Goal: Task Accomplishment & Management: Complete application form

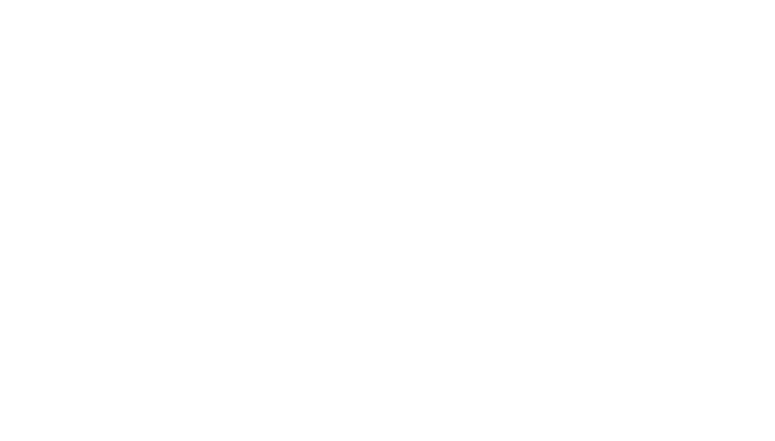
click at [0, 0] on html at bounding box center [0, 0] width 0 height 0
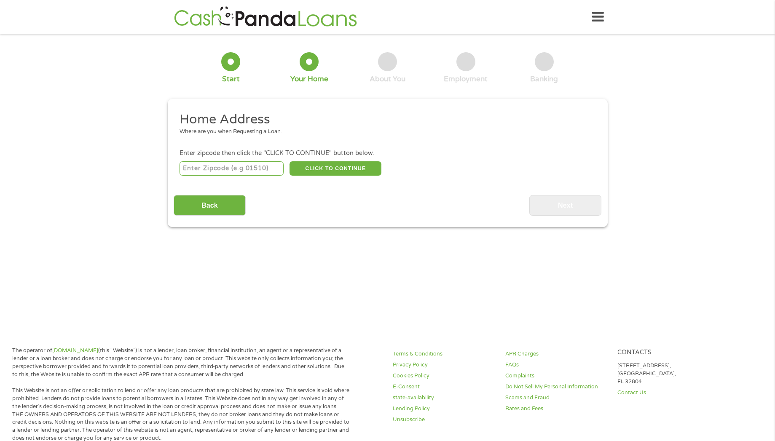
drag, startPoint x: 195, startPoint y: 165, endPoint x: 202, endPoint y: 164, distance: 7.2
click at [195, 165] on input "number" at bounding box center [232, 168] width 104 height 14
type input "27577"
select select "[US_STATE]"
click at [310, 168] on button "CLICK TO CONTINUE" at bounding box center [336, 168] width 92 height 14
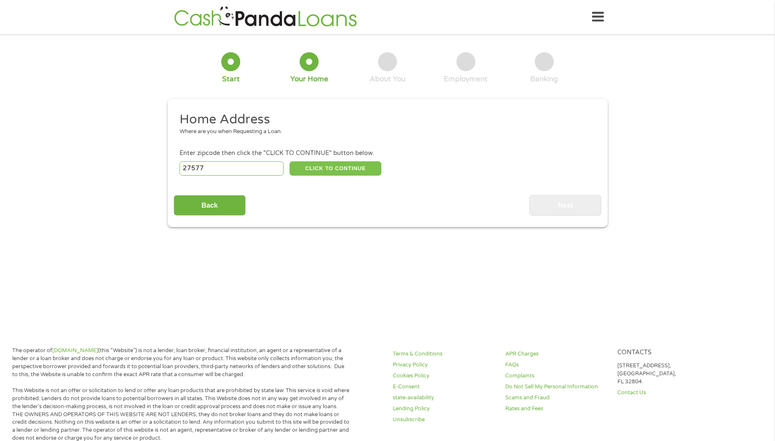
type input "27577"
type input "Smithfield"
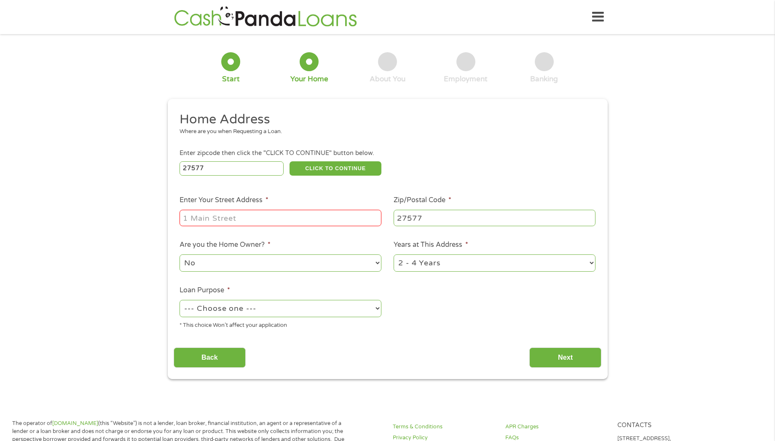
click at [207, 213] on input "Enter Your Street Address *" at bounding box center [281, 218] width 202 height 16
type input "[STREET_ADDRESS]"
select select "12months"
click at [394, 255] on select "1 Year or less 1 - 2 Years 2 - 4 Years Over 4 Years" at bounding box center [495, 263] width 202 height 17
select select "paybills"
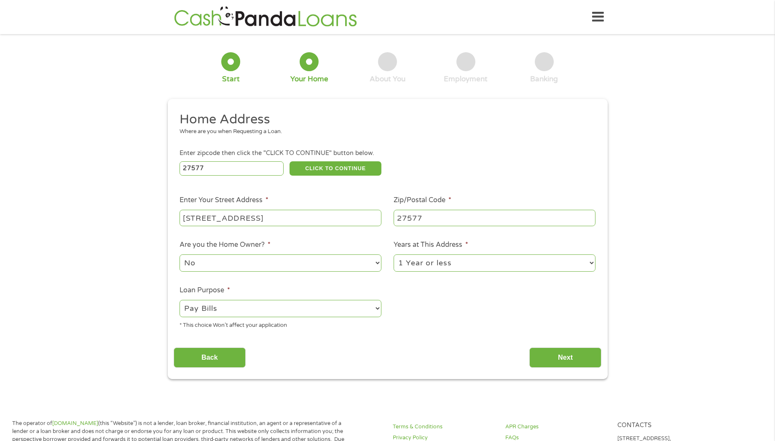
click at [180, 300] on select "--- Choose one --- Pay Bills Debt Consolidation Home Improvement Major Purchase…" at bounding box center [281, 308] width 202 height 17
click at [600, 354] on input "Next" at bounding box center [565, 358] width 72 height 21
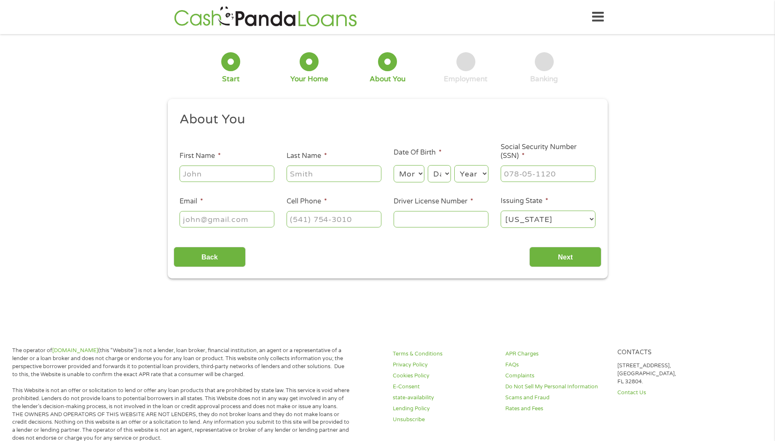
scroll to position [3, 3]
click at [197, 177] on input "First Name *" at bounding box center [227, 174] width 95 height 16
type input "[PERSON_NAME]"
type input "[EMAIL_ADDRESS][DOMAIN_NAME]"
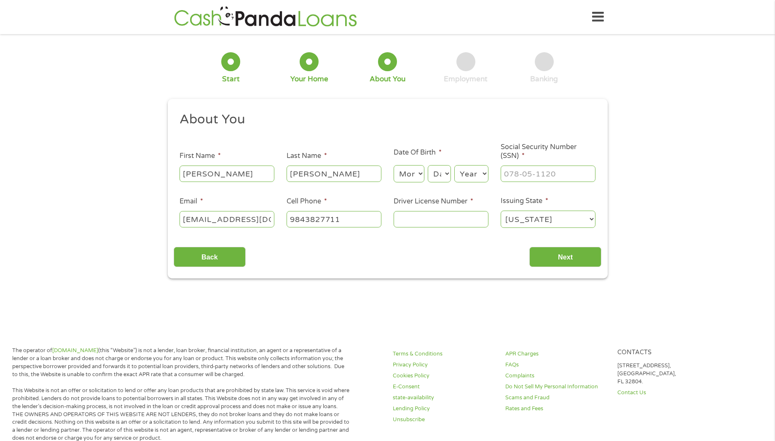
type input "[PHONE_NUMBER]"
select select "3"
click at [394, 165] on select "Month 1 2 3 4 5 6 7 8 9 10 11 12" at bounding box center [409, 173] width 31 height 17
select select "8"
click at [428, 165] on select "Day 1 2 3 4 5 6 7 8 9 10 11 12 13 14 15 16 17 18 19 20 21 22 23 24 25 26 27 28 …" at bounding box center [439, 173] width 23 height 17
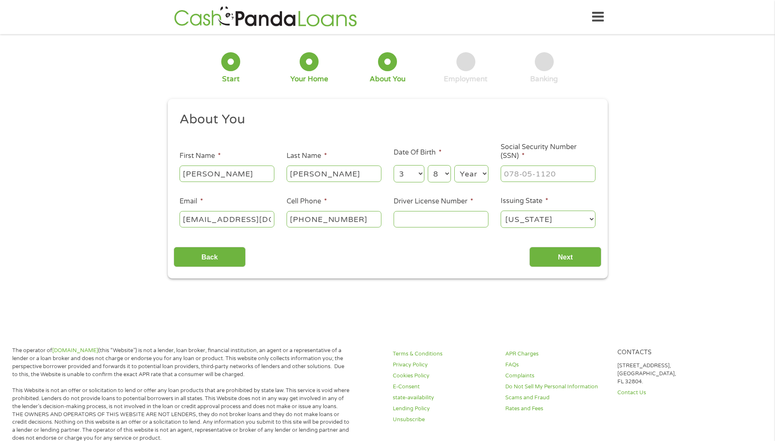
select select "1987"
click at [454, 165] on select "Year [DATE] 2006 2005 2004 2003 2002 2001 2000 1999 1998 1997 1996 1995 1994 19…" at bounding box center [471, 173] width 34 height 17
click at [541, 178] on input "___-__-____" at bounding box center [548, 174] width 95 height 16
click at [507, 174] on input "___-__-____" at bounding box center [548, 174] width 95 height 16
type input "137-82-5069"
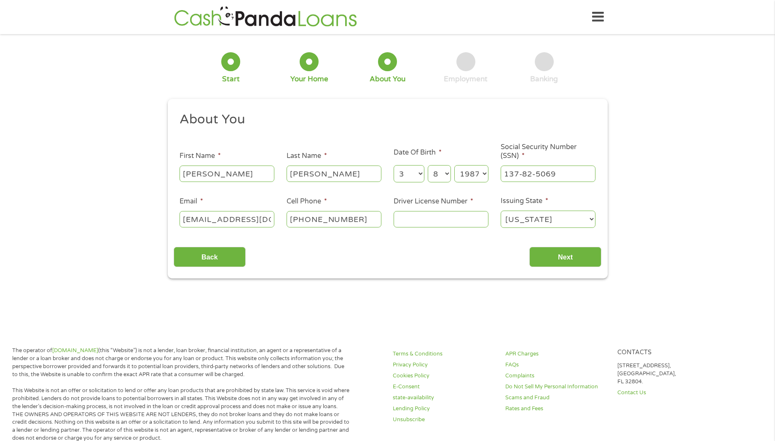
click at [434, 218] on input "Driver License Number *" at bounding box center [441, 219] width 95 height 16
type input "000037083342"
click at [568, 268] on div "This field is hidden when viewing the form gclid Cj0KCQjw3OjGBhDYARIsADd-uX5z1-…" at bounding box center [388, 189] width 440 height 180
click at [563, 257] on input "Next" at bounding box center [565, 257] width 72 height 21
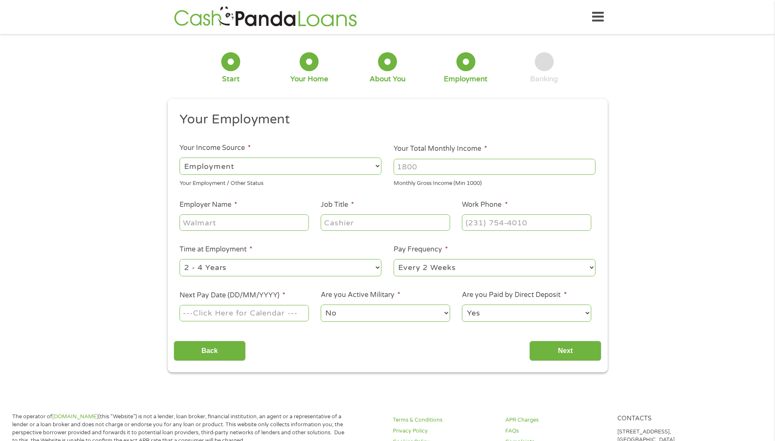
click at [422, 169] on input "Your Total Monthly Income *" at bounding box center [495, 167] width 202 height 16
type input "1800"
click at [218, 228] on input "Employer Name *" at bounding box center [244, 223] width 129 height 16
type input "nursenextdoor"
type input "caregiver"
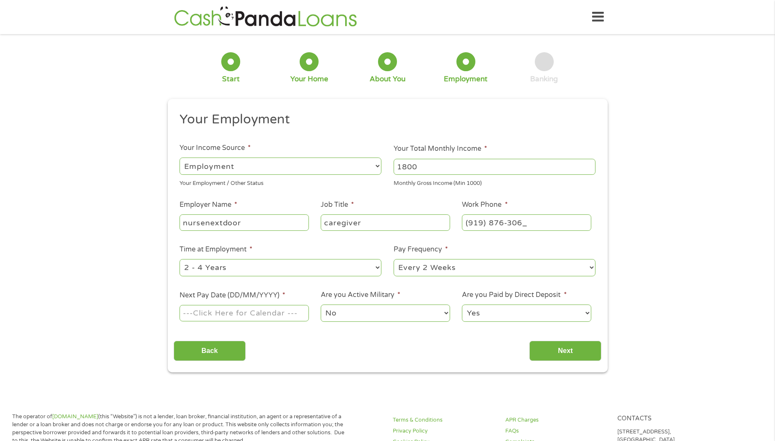
type input "[PHONE_NUMBER]"
select select "12months"
click at [180, 259] on select "--- Choose one --- 1 Year or less 1 - 2 Years 2 - 4 Years Over 4 Years" at bounding box center [281, 267] width 202 height 17
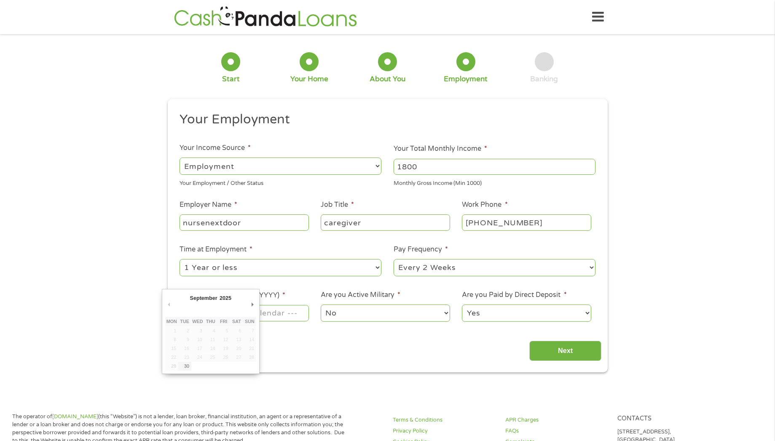
click at [284, 318] on input "Next Pay Date (DD/MM/YYYY) *" at bounding box center [244, 313] width 129 height 16
type input "[DATE]"
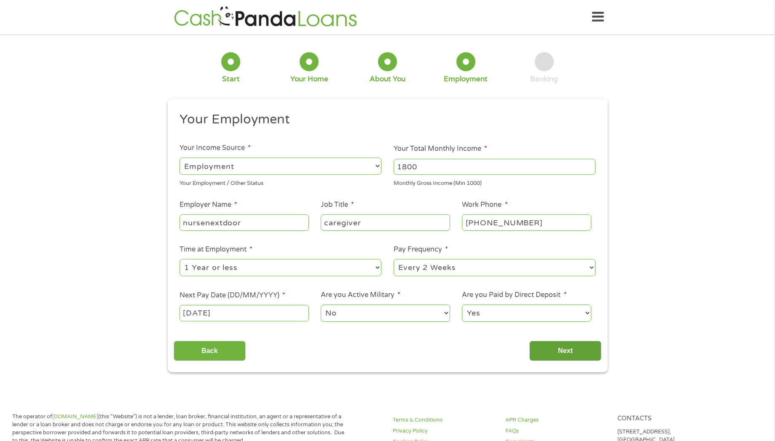
click at [553, 351] on input "Next" at bounding box center [565, 351] width 72 height 21
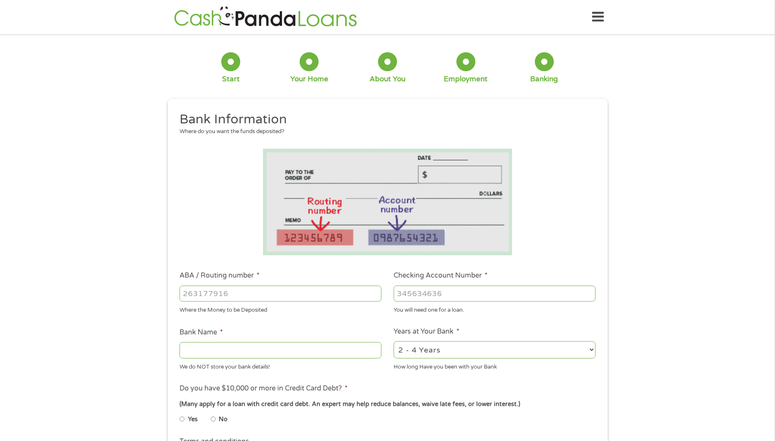
click at [215, 294] on input "ABA / Routing number *" at bounding box center [281, 294] width 202 height 16
click at [219, 293] on input "ABA / Routing number *" at bounding box center [281, 294] width 202 height 16
type input "053100737"
type input "FIFTH THIRD BANK NA"
type input "053100737"
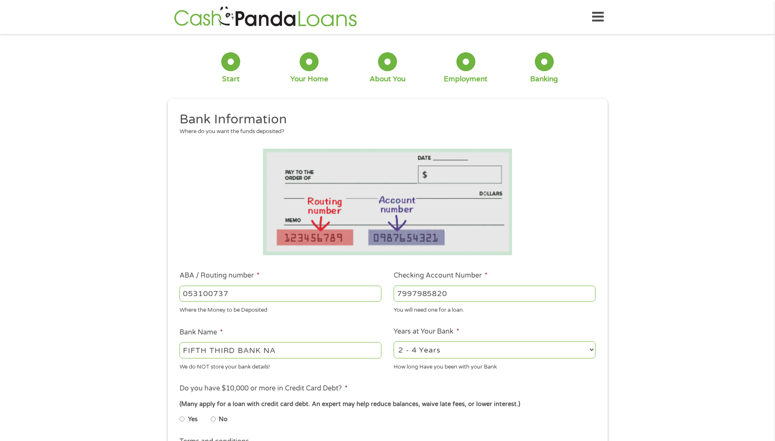
type input "7997985820"
select select "24months"
click at [394, 341] on select "2 - 4 Years 6 - 12 Months 1 - 2 Years Over 4 Years" at bounding box center [495, 349] width 202 height 17
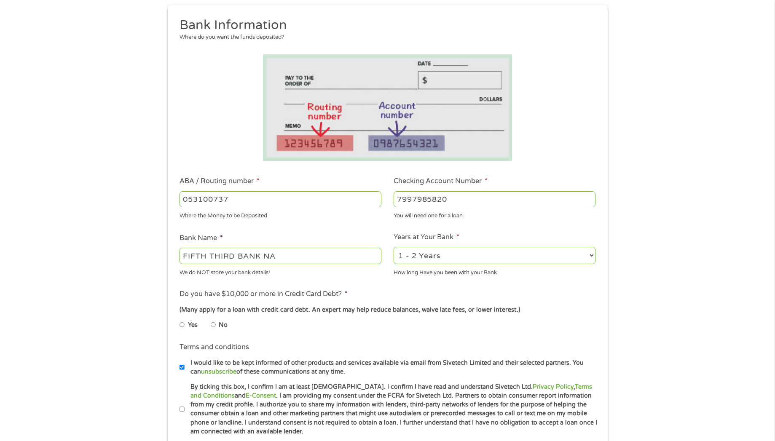
scroll to position [101, 0]
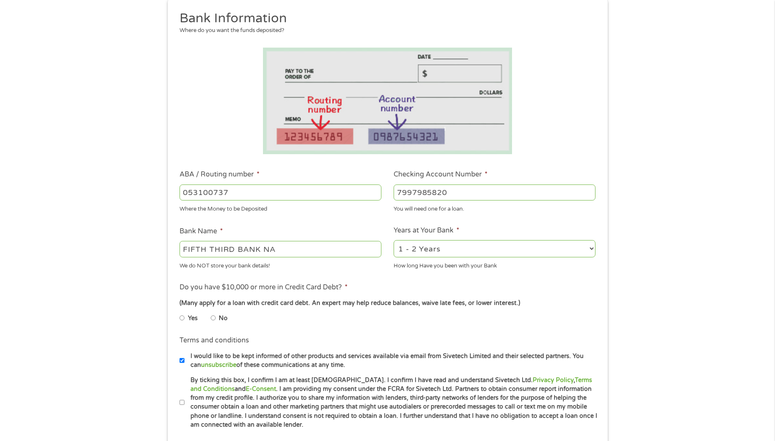
click at [215, 319] on input "No" at bounding box center [213, 317] width 5 height 13
radio input "true"
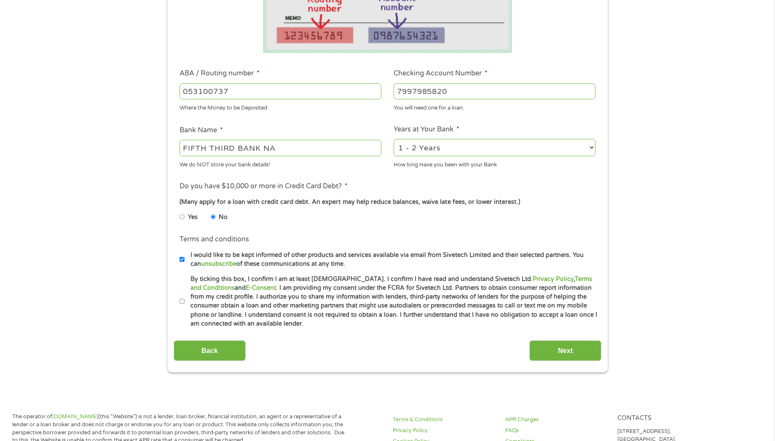
scroll to position [253, 0]
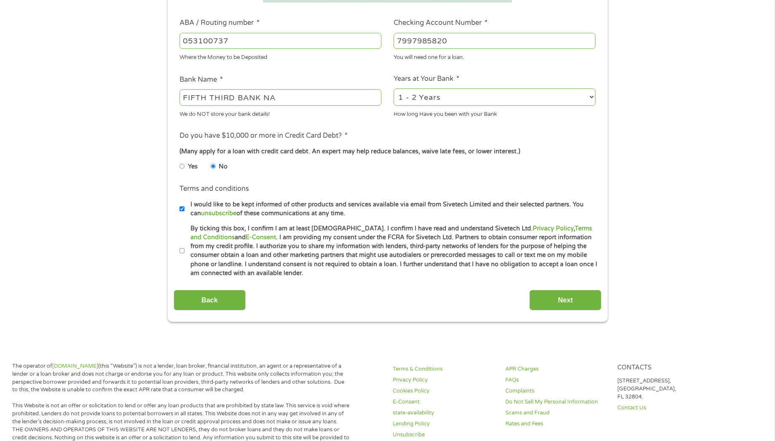
click at [183, 250] on input "By ticking this box, I confirm I am at least [DEMOGRAPHIC_DATA]. I confirm I ha…" at bounding box center [182, 250] width 5 height 13
checkbox input "true"
click at [554, 304] on input "Next" at bounding box center [565, 300] width 72 height 21
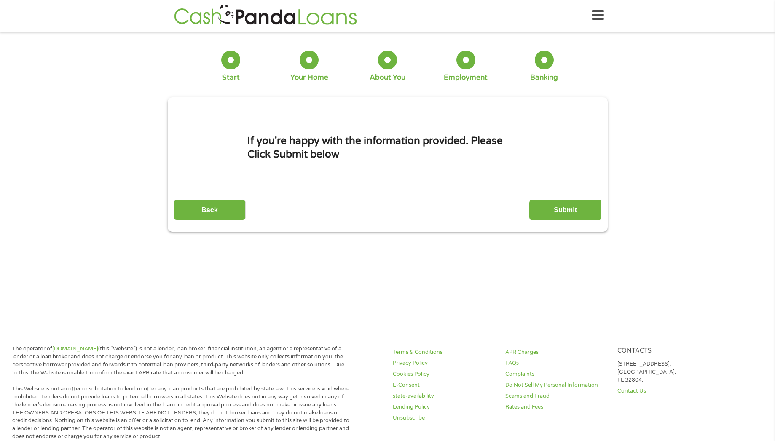
scroll to position [0, 0]
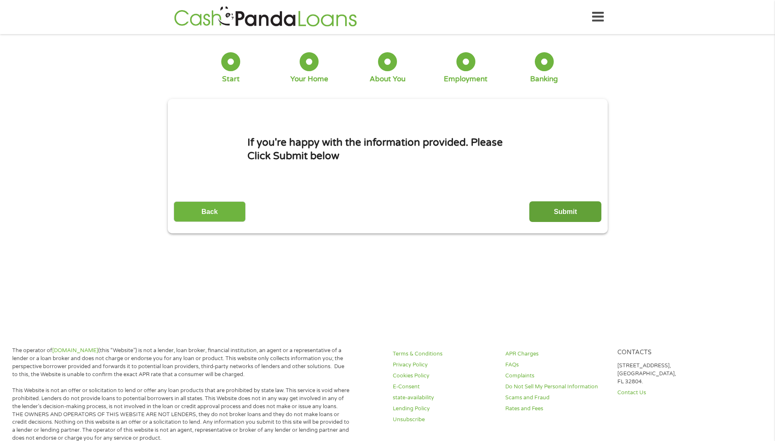
click at [558, 215] on input "Submit" at bounding box center [565, 211] width 72 height 21
